Goal: Navigation & Orientation: Understand site structure

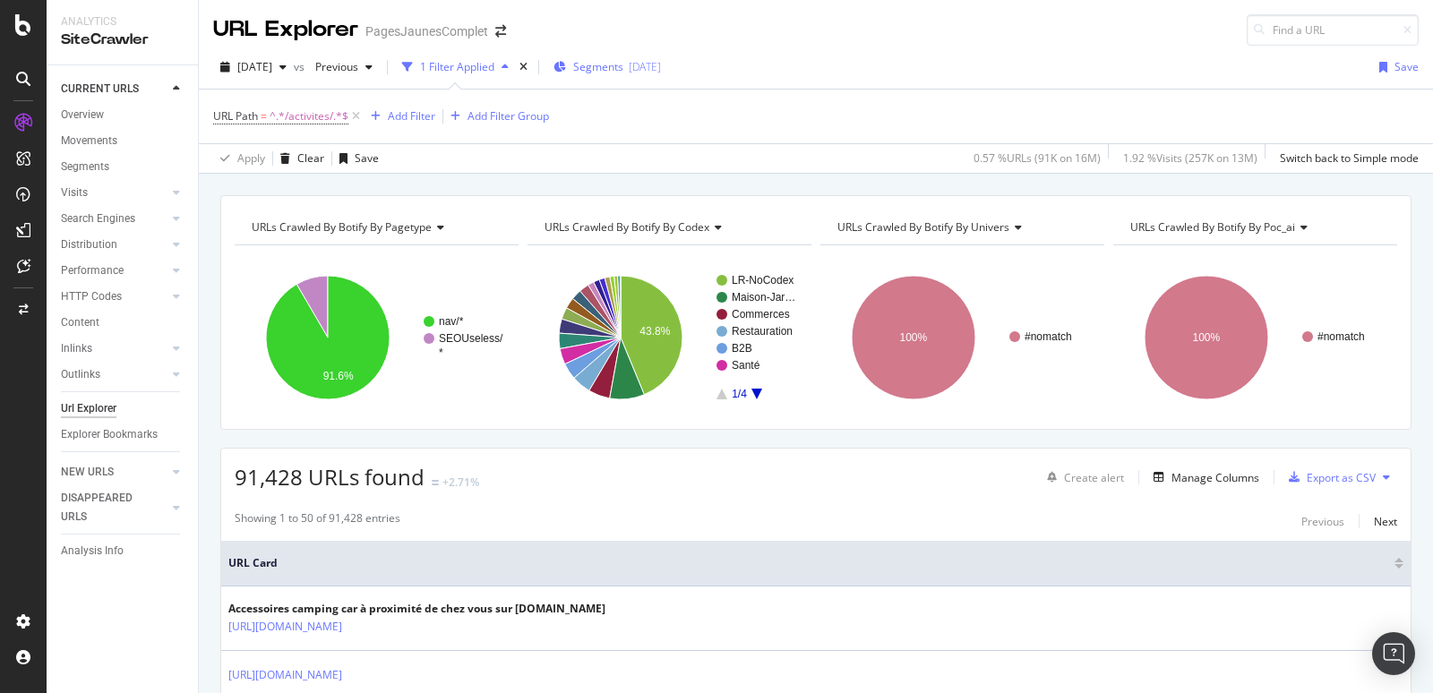
scroll to position [119, 0]
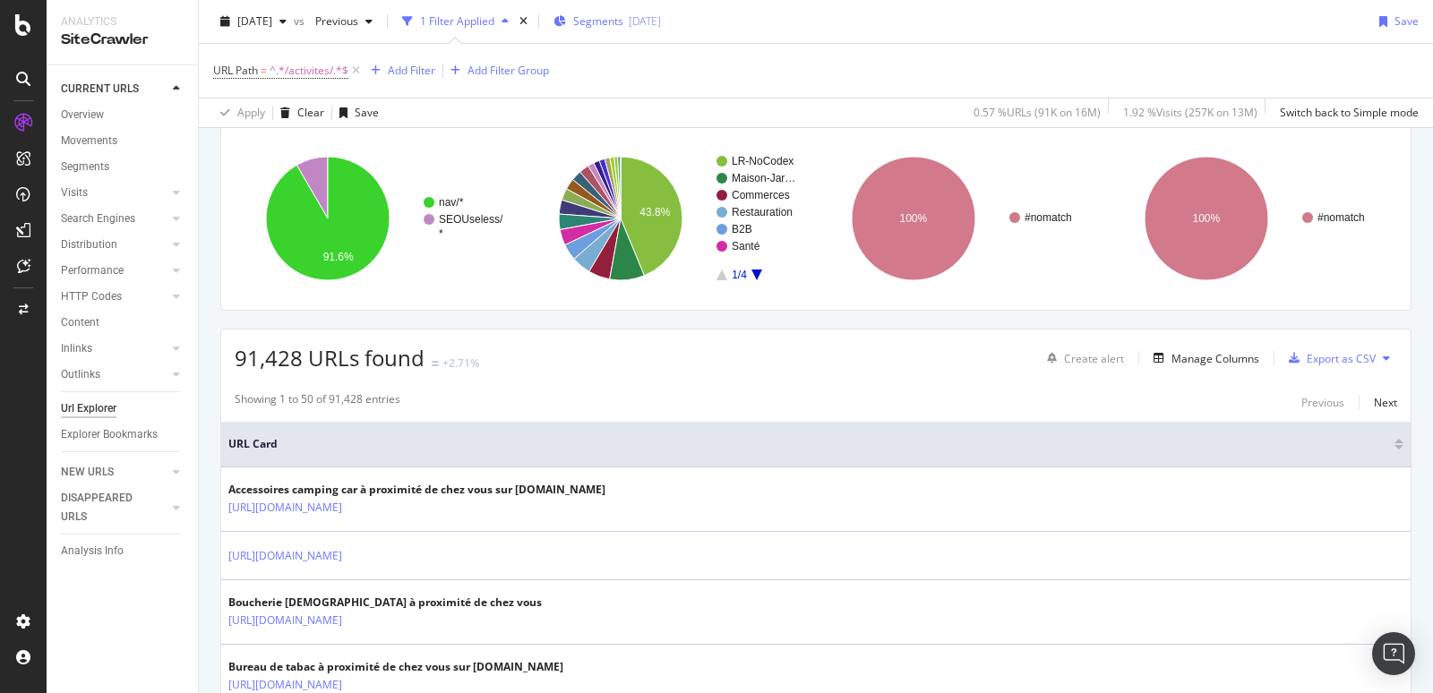
click at [624, 22] on span "Segments" at bounding box center [598, 20] width 50 height 15
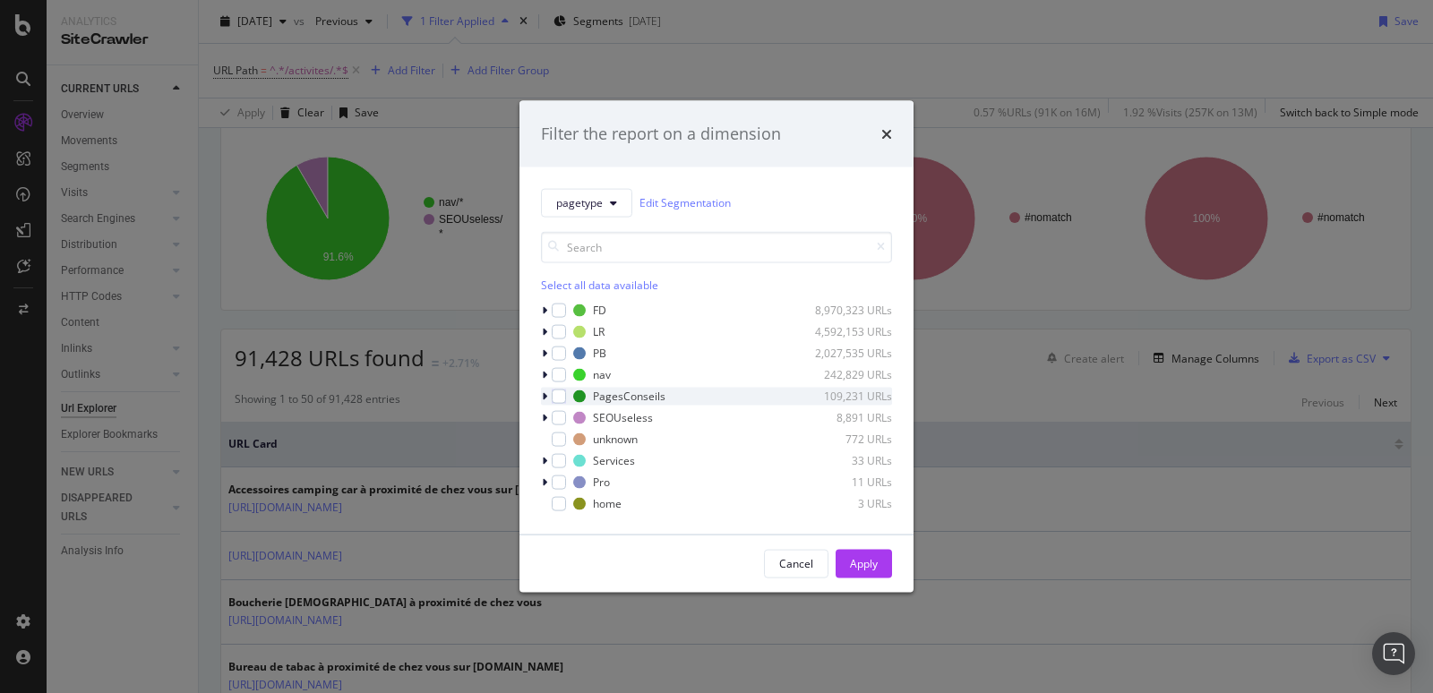
click at [545, 397] on icon "modal" at bounding box center [544, 396] width 5 height 11
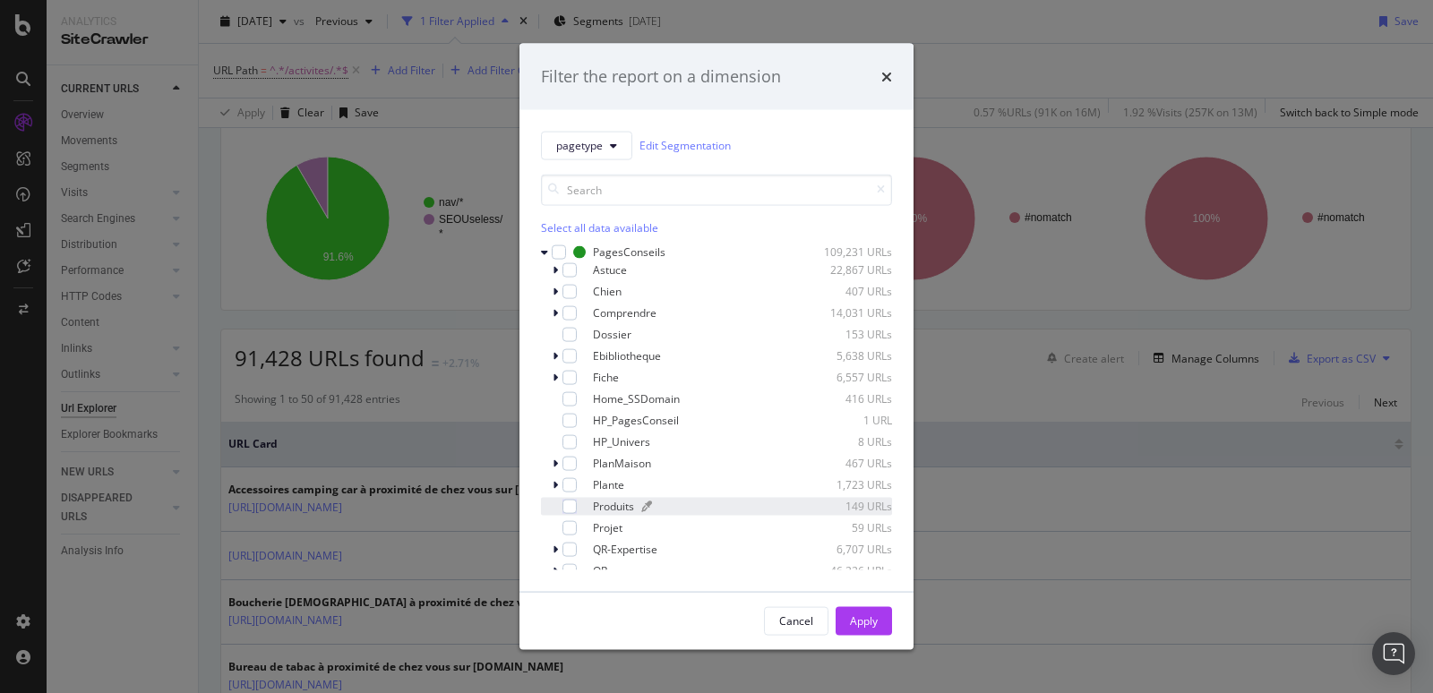
scroll to position [86, 0]
click at [556, 289] on icon "modal" at bounding box center [555, 292] width 5 height 11
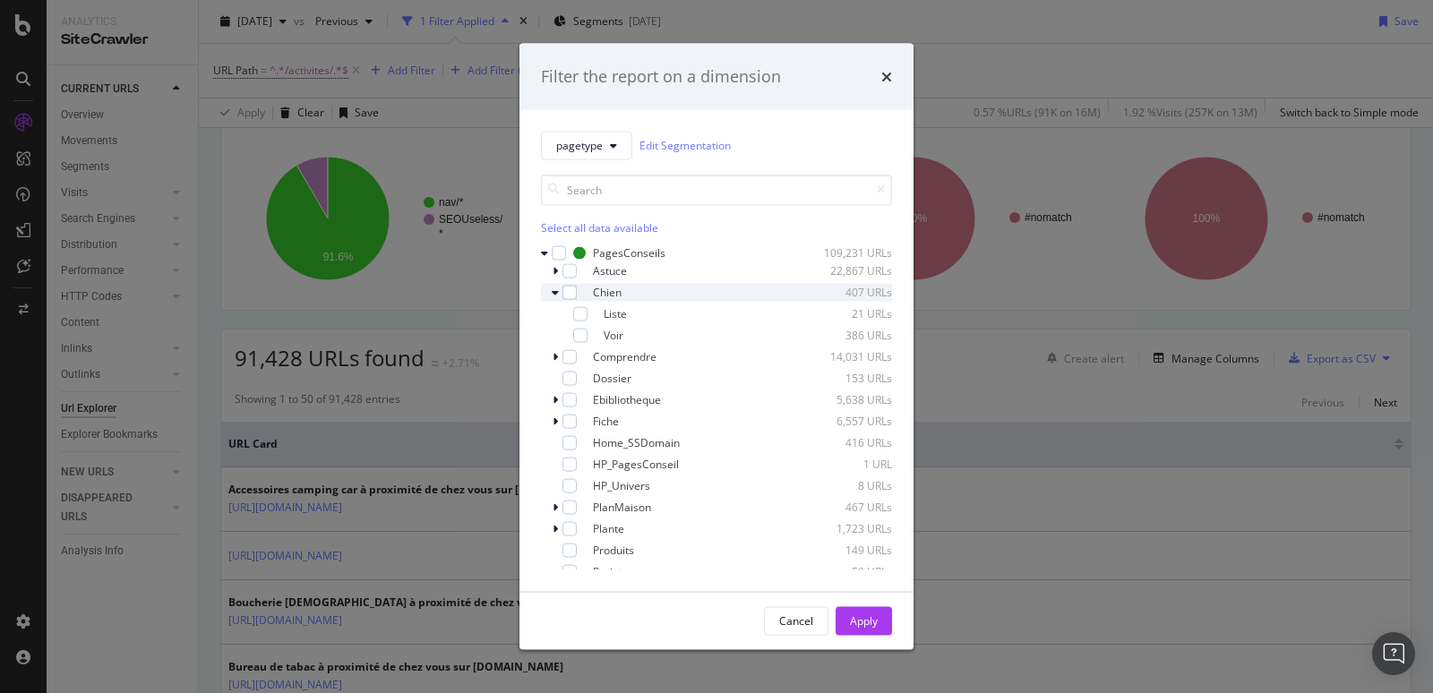
click at [556, 289] on icon "modal" at bounding box center [555, 292] width 7 height 11
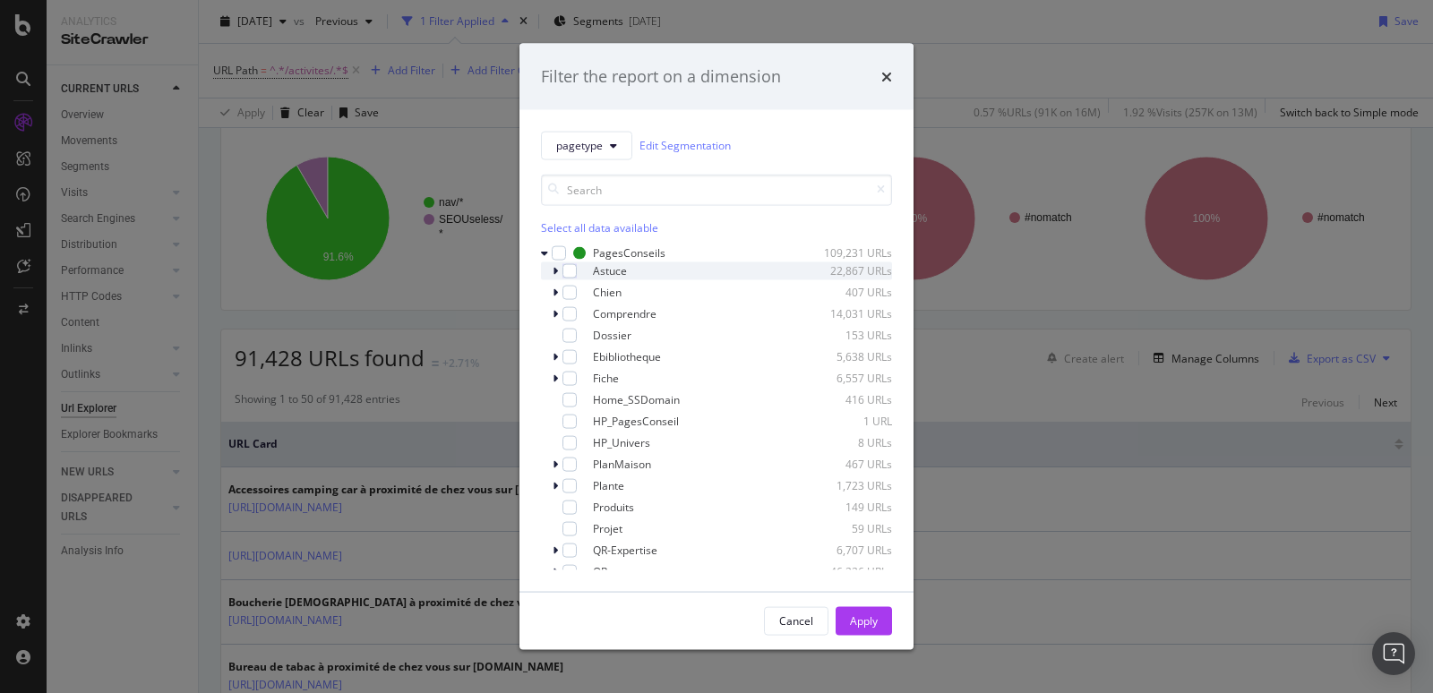
click at [556, 270] on icon "modal" at bounding box center [555, 270] width 5 height 11
click at [556, 270] on icon "modal" at bounding box center [555, 270] width 7 height 11
click at [555, 466] on icon "modal" at bounding box center [555, 464] width 5 height 11
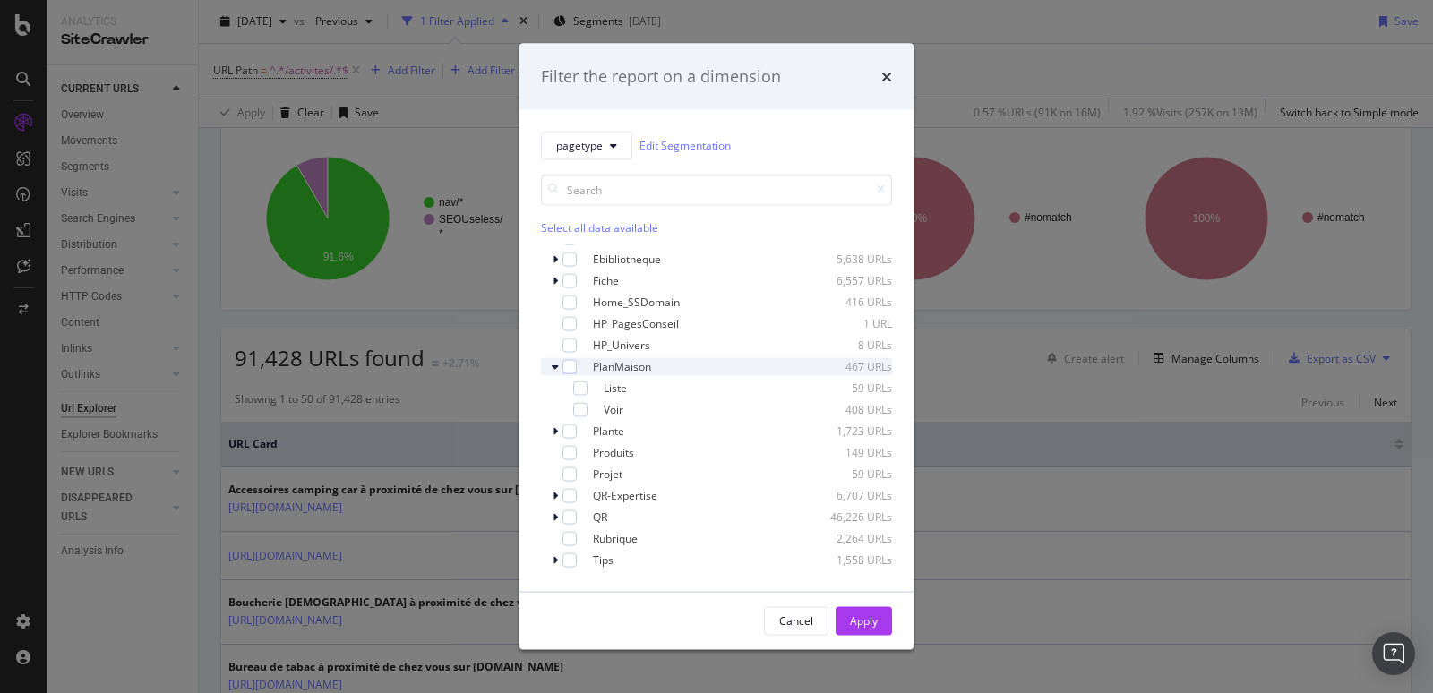
scroll to position [202, 0]
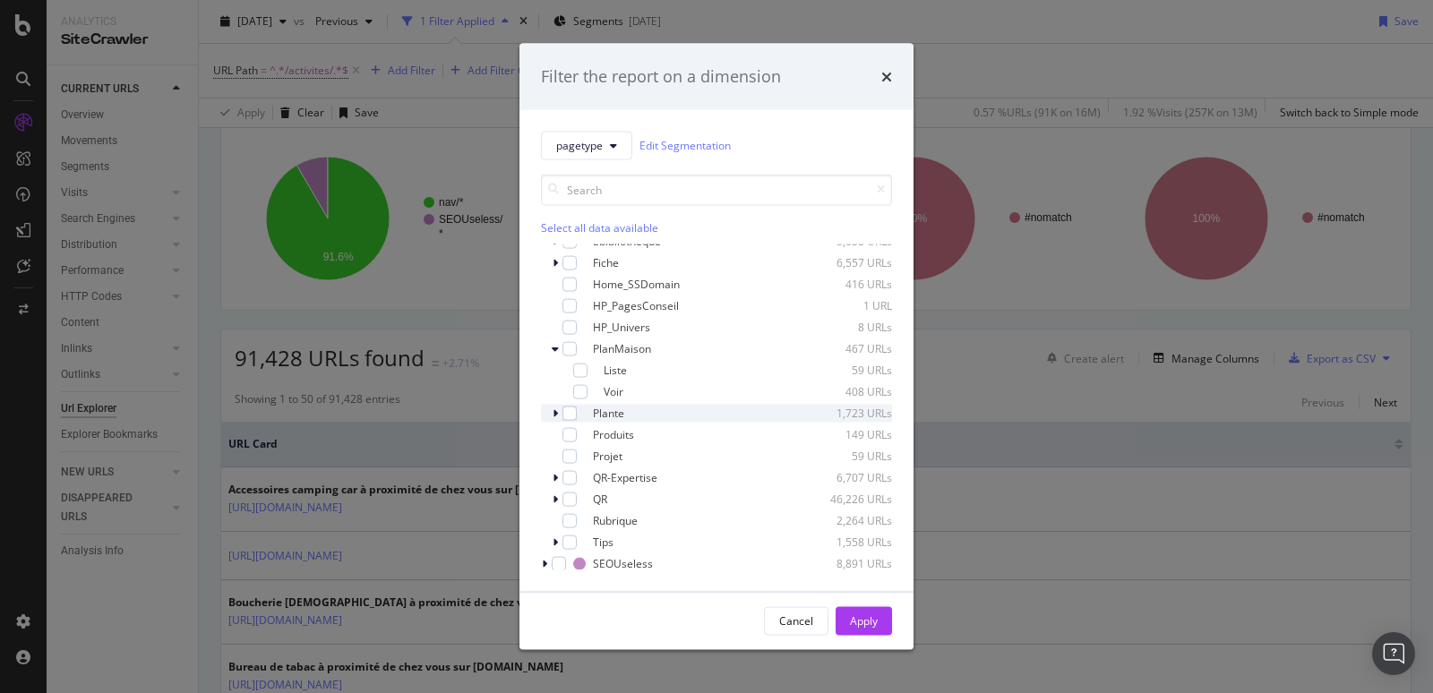
click at [555, 414] on icon "modal" at bounding box center [555, 413] width 5 height 11
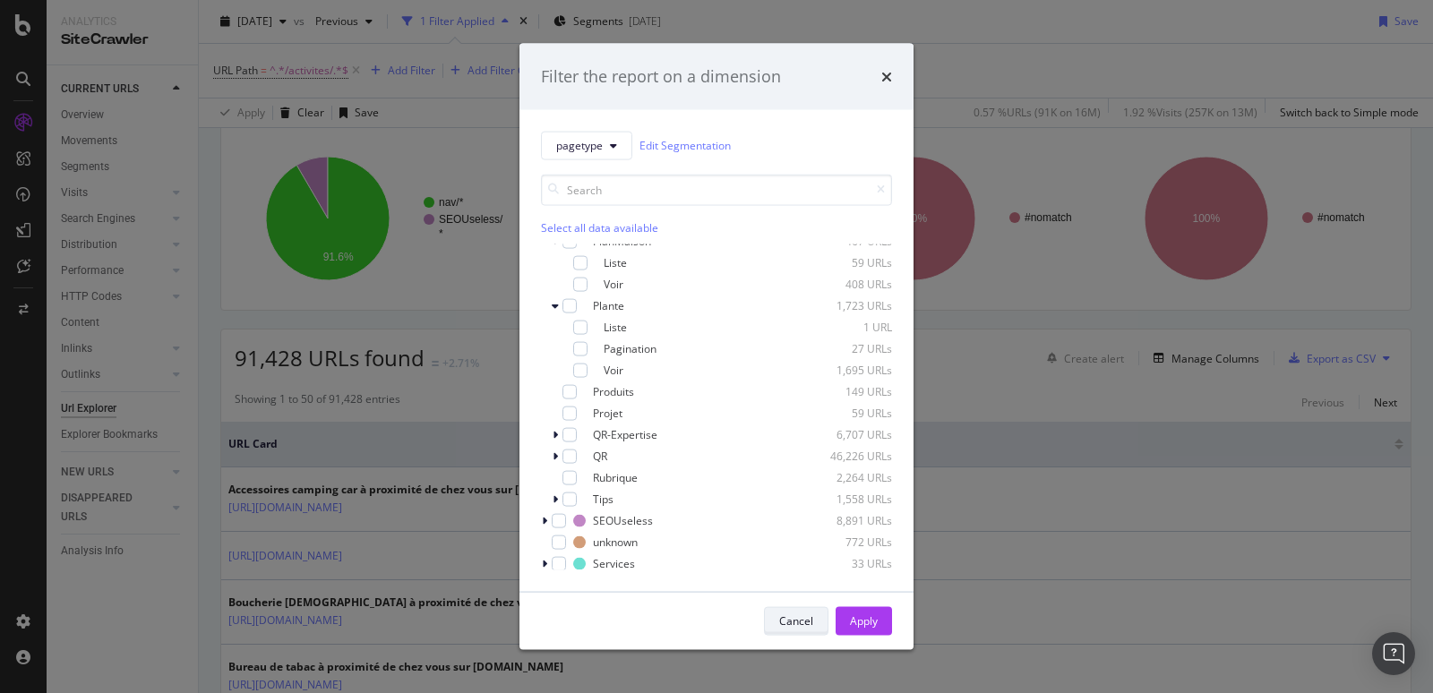
click at [797, 618] on div "Cancel" at bounding box center [796, 621] width 34 height 15
